Goal: Task Accomplishment & Management: Use online tool/utility

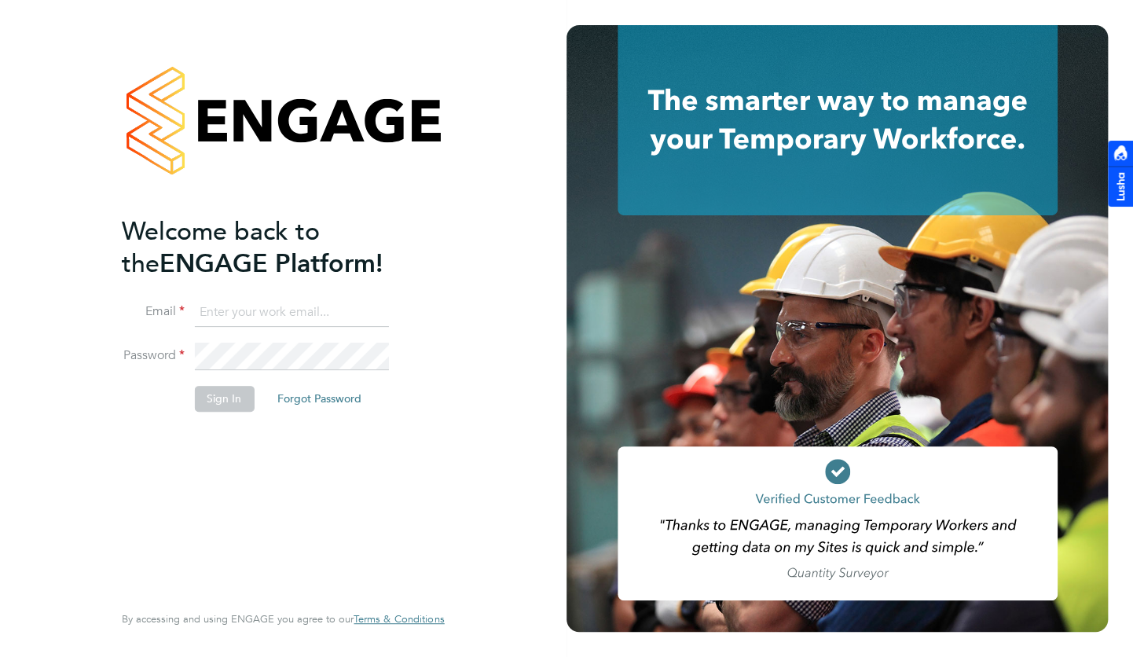
type input "george.masson@buildrec.com"
click at [260, 451] on div "Welcome back to the ENGAGE Platform! Email george.masson@buildrec.com Password …" at bounding box center [275, 407] width 307 height 384
drag, startPoint x: 260, startPoint y: 451, endPoint x: 212, endPoint y: 395, distance: 74.2
click at [199, 385] on fieldset "Email george.masson@buildrec.com Password Sign In Forgot Password" at bounding box center [275, 363] width 307 height 129
click at [213, 395] on button "Sign In" at bounding box center [224, 398] width 60 height 25
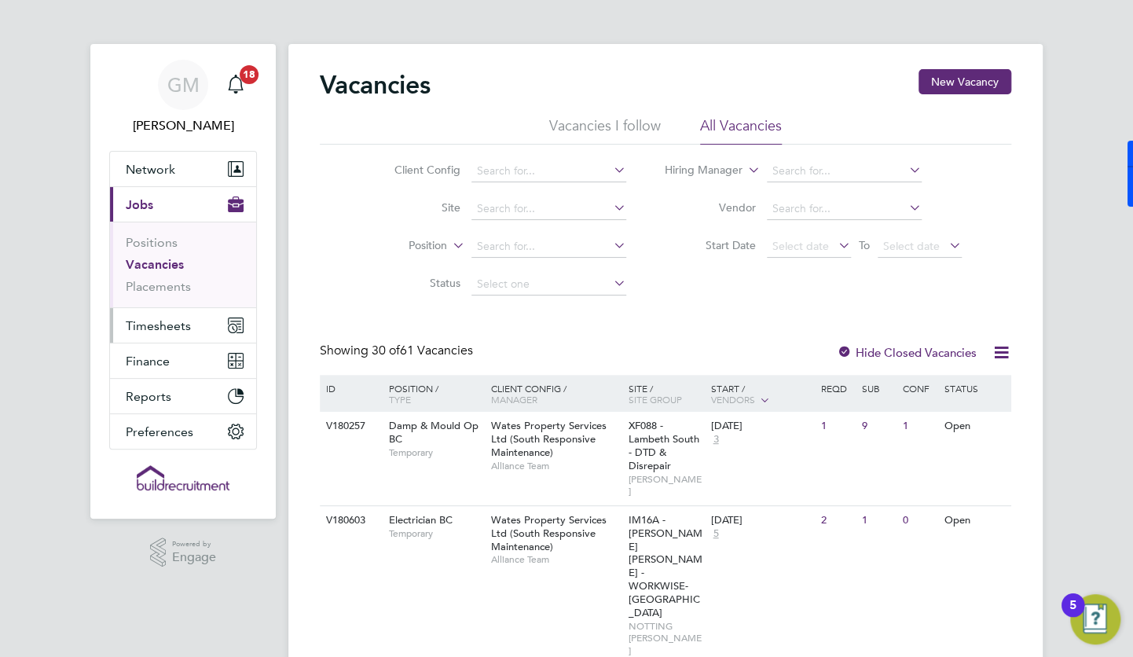
click at [173, 331] on span "Timesheets" at bounding box center [158, 325] width 65 height 15
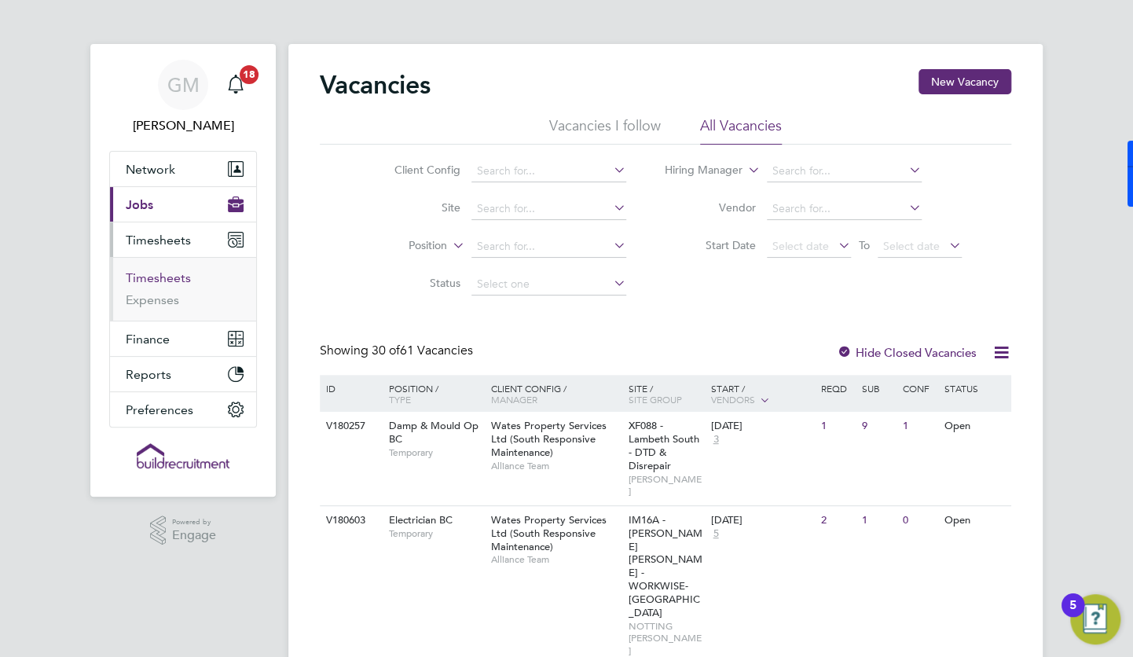
click at [170, 276] on link "Timesheets" at bounding box center [158, 277] width 65 height 15
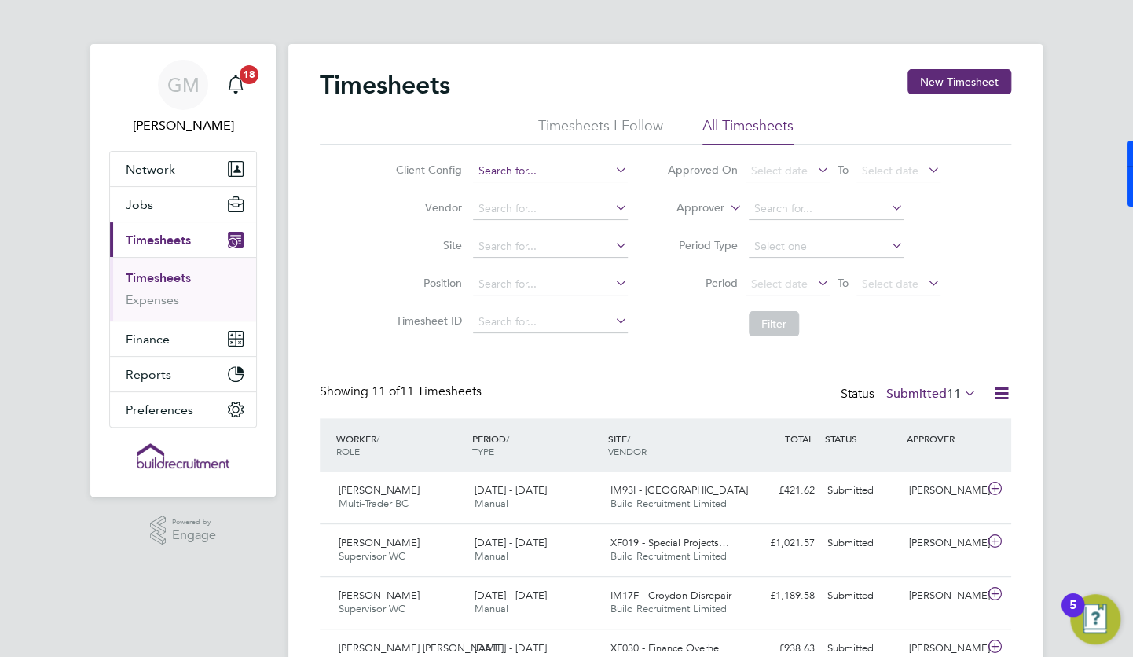
click at [540, 165] on input at bounding box center [550, 171] width 155 height 22
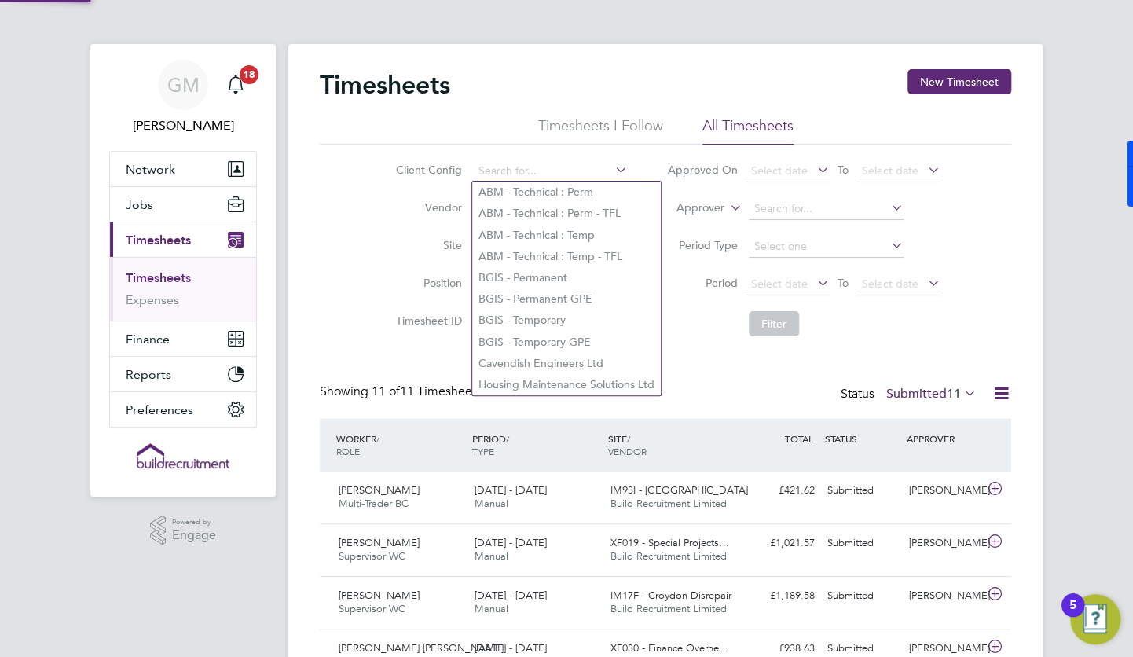
click at [638, 152] on li "Client Config" at bounding box center [510, 171] width 276 height 38
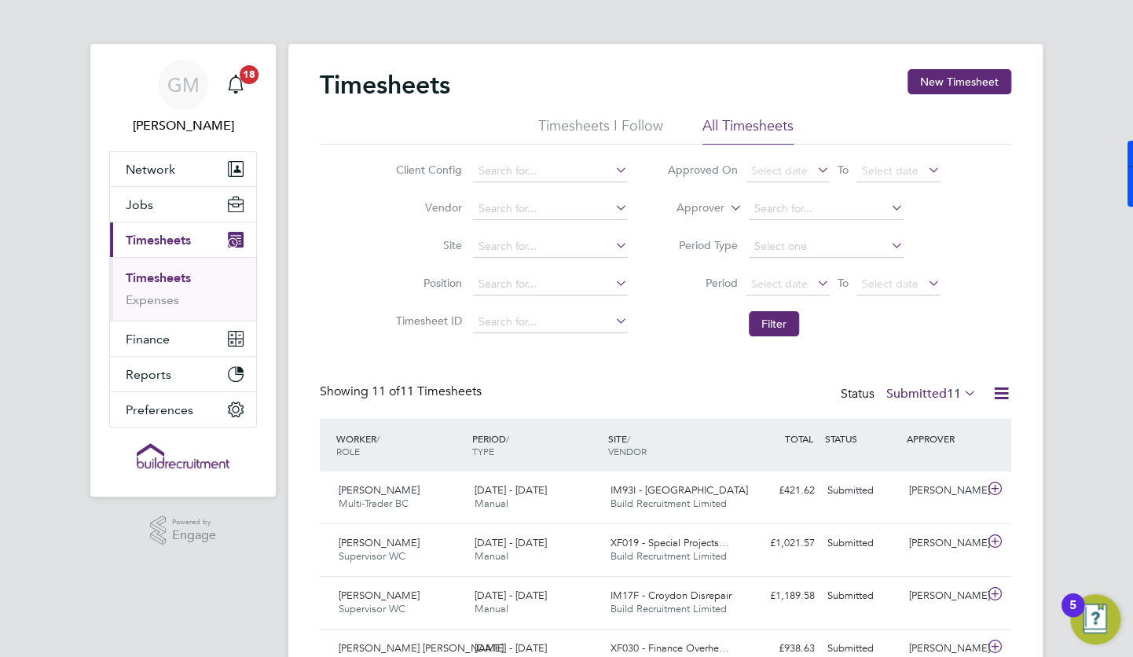
click at [624, 128] on li "Timesheets I Follow" at bounding box center [600, 130] width 125 height 28
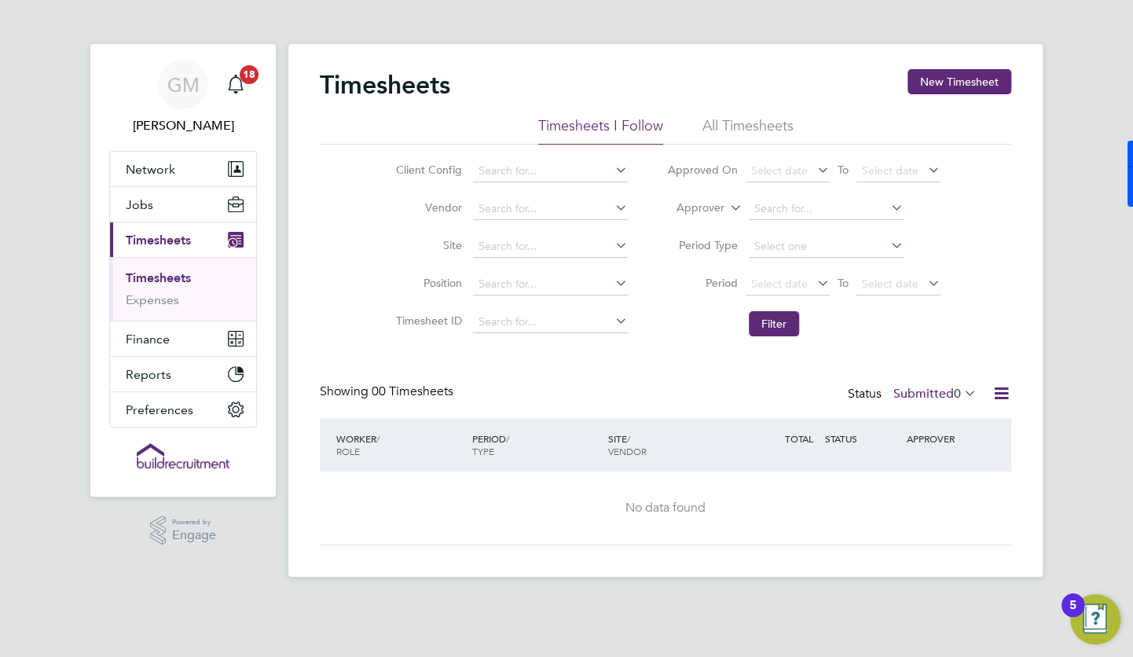
click at [706, 123] on li "All Timesheets" at bounding box center [748, 130] width 91 height 28
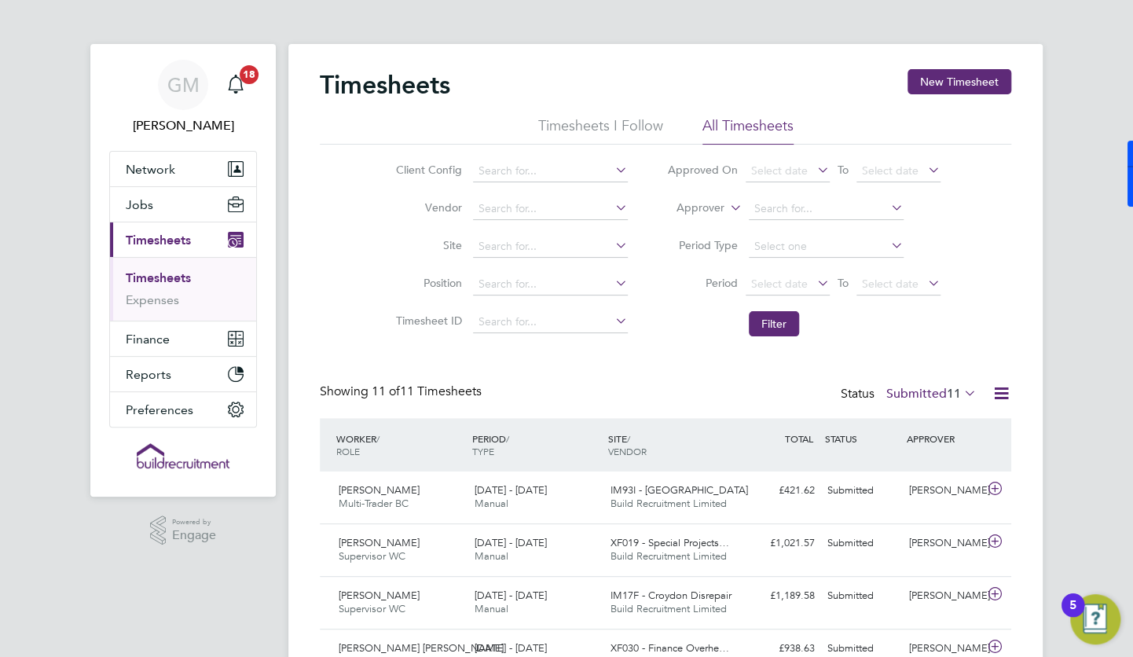
click at [622, 124] on li "Timesheets I Follow" at bounding box center [600, 130] width 125 height 28
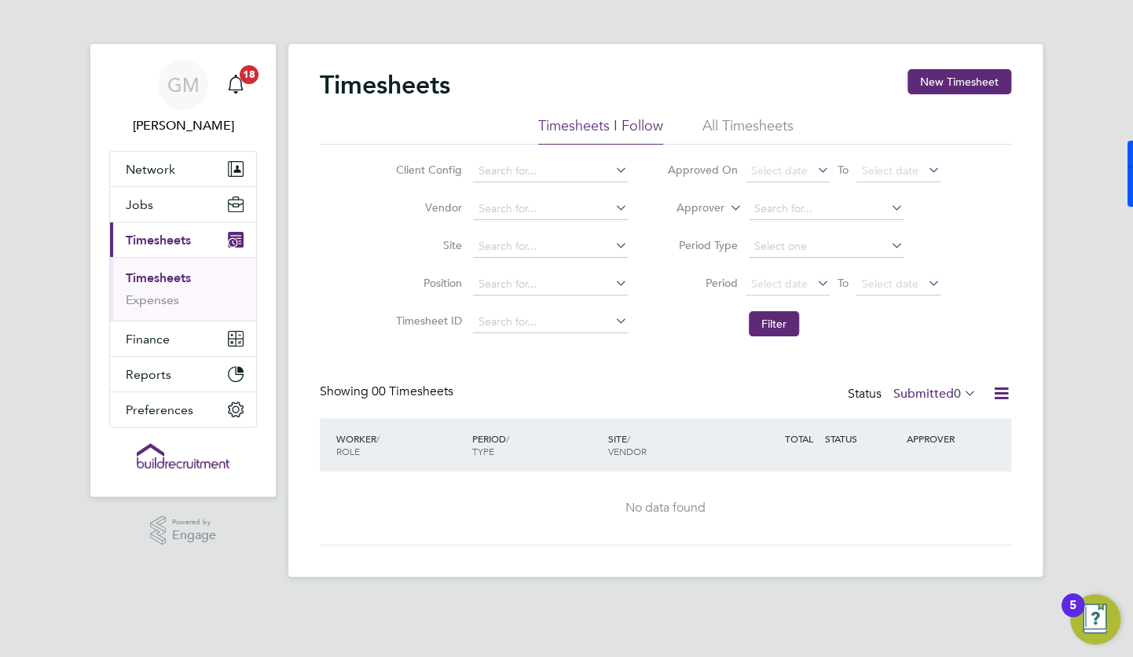
drag, startPoint x: 717, startPoint y: 123, endPoint x: 954, endPoint y: 76, distance: 242.0
click at [719, 123] on li "All Timesheets" at bounding box center [748, 130] width 91 height 28
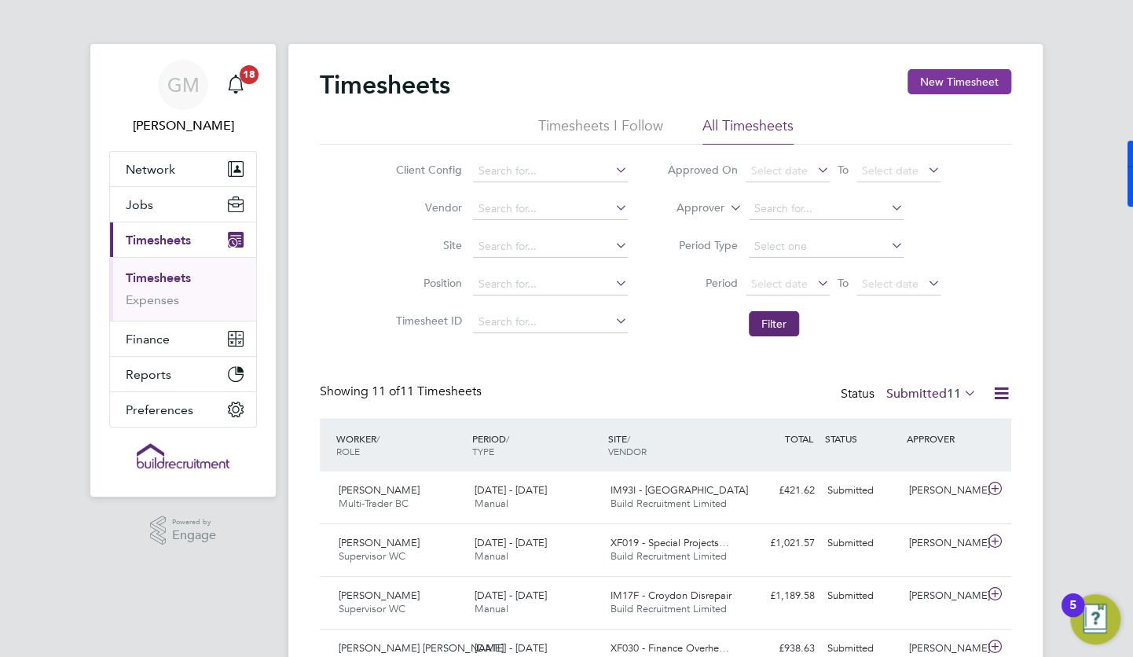
click at [926, 86] on button "New Timesheet" at bounding box center [960, 81] width 104 height 25
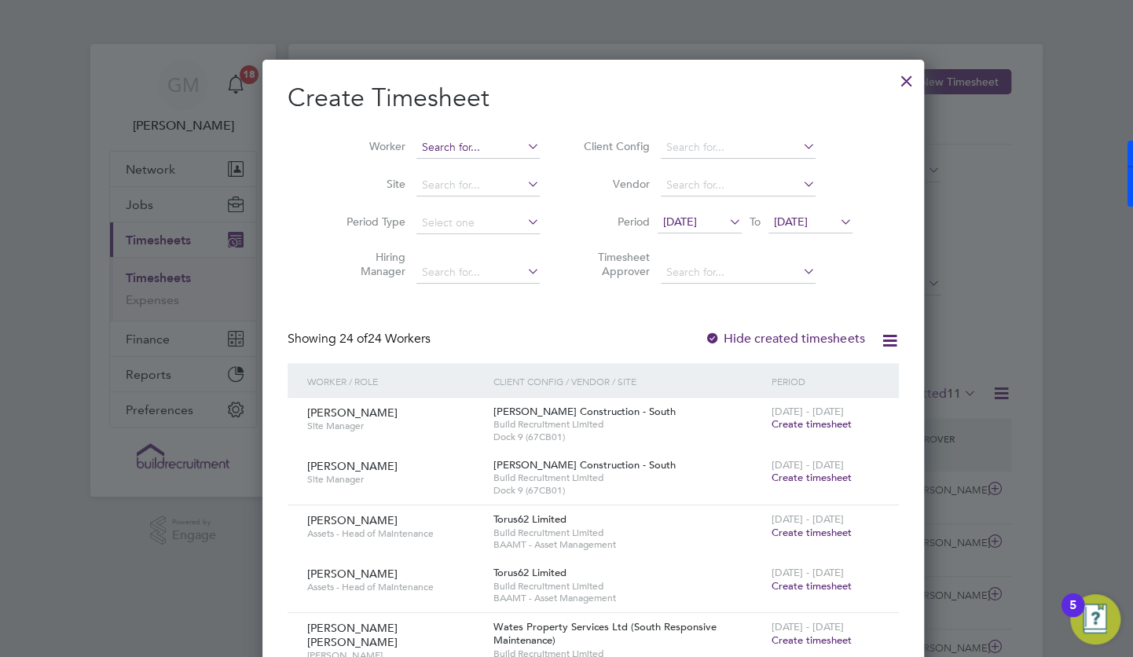
click at [431, 140] on input at bounding box center [478, 148] width 123 height 22
click at [424, 163] on b "Me" at bounding box center [423, 168] width 17 height 13
type input "[PERSON_NAME]"
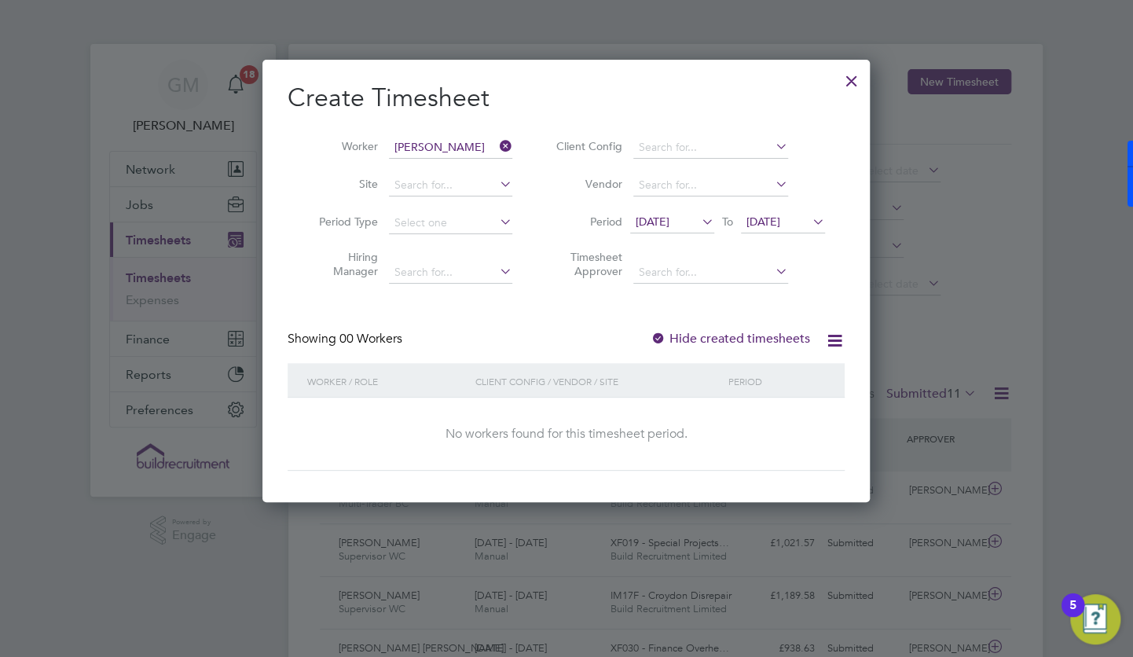
click at [780, 222] on span "[DATE]" at bounding box center [764, 222] width 34 height 14
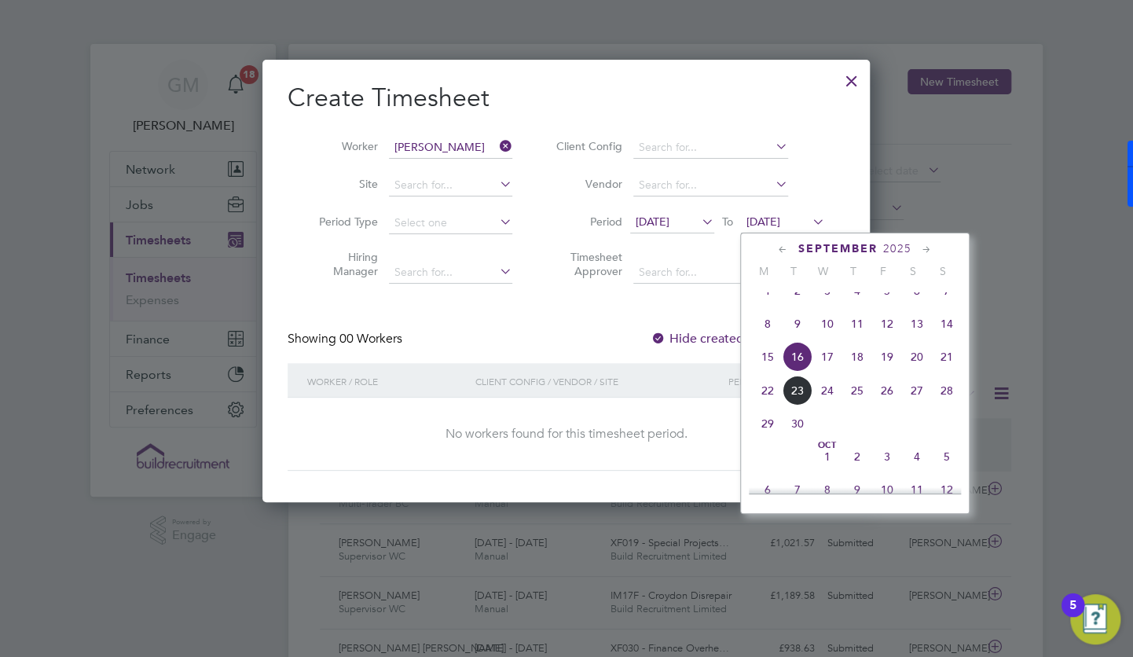
click at [887, 371] on span "19" at bounding box center [887, 357] width 30 height 30
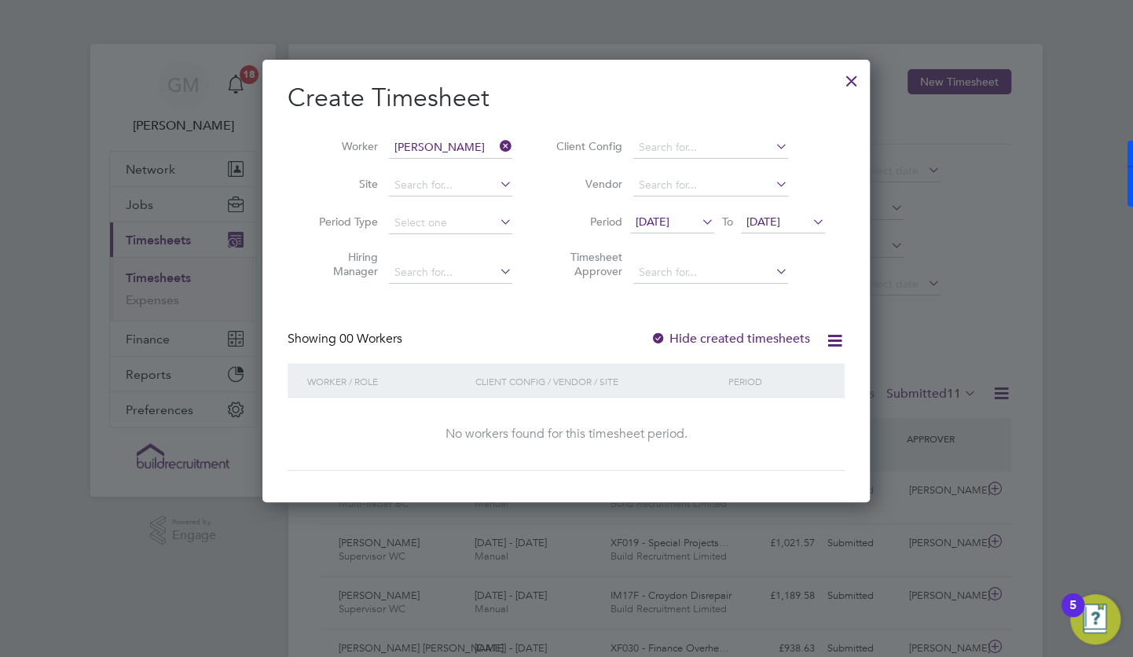
click at [777, 336] on label "Hide created timesheets" at bounding box center [731, 339] width 160 height 16
click at [597, 412] on div "No workers found for this timesheet period." at bounding box center [566, 434] width 526 height 73
click at [837, 340] on icon at bounding box center [835, 341] width 20 height 20
click at [619, 346] on div "Showing 00 Workers Hide created timesheets" at bounding box center [566, 347] width 557 height 32
click at [850, 75] on div at bounding box center [852, 77] width 28 height 28
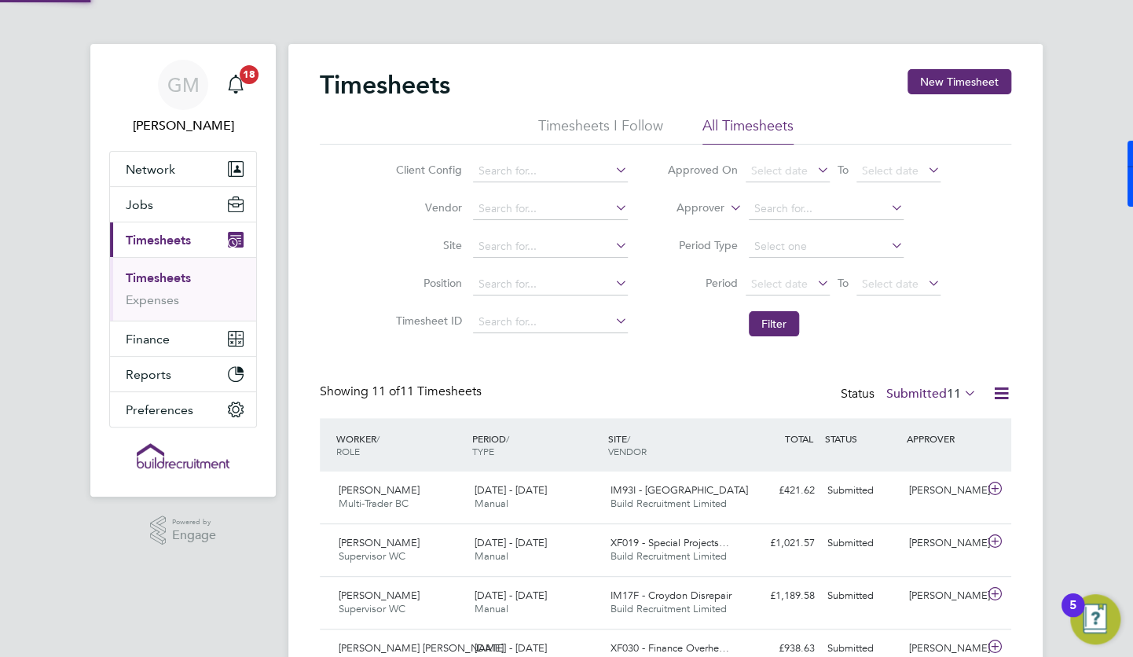
scroll to position [39, 137]
